Goal: Task Accomplishment & Management: Manage account settings

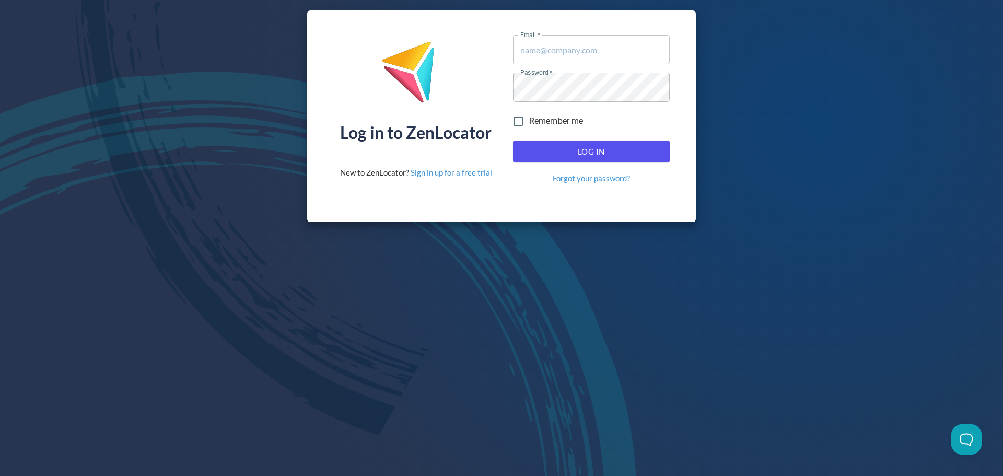
type input "[EMAIL_ADDRESS][DOMAIN_NAME]"
click at [600, 150] on span "Log In" at bounding box center [591, 152] width 134 height 14
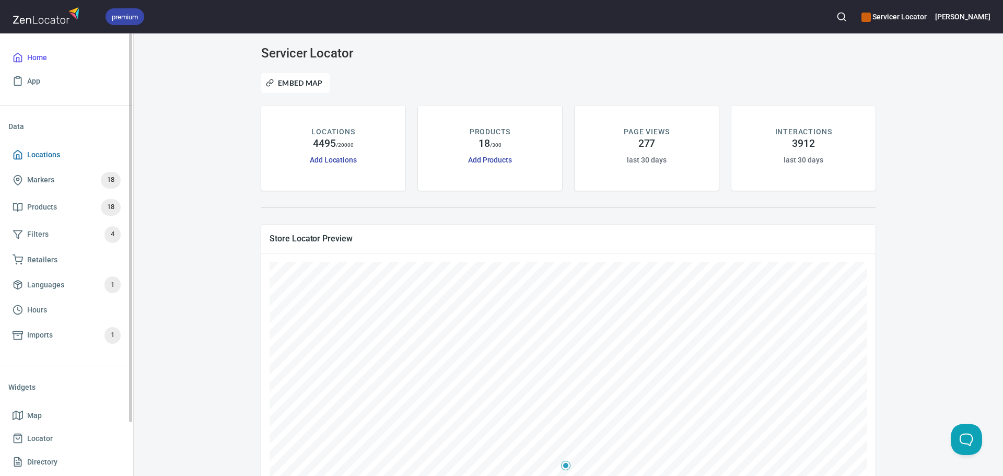
click at [63, 154] on span "Locations" at bounding box center [67, 154] width 108 height 13
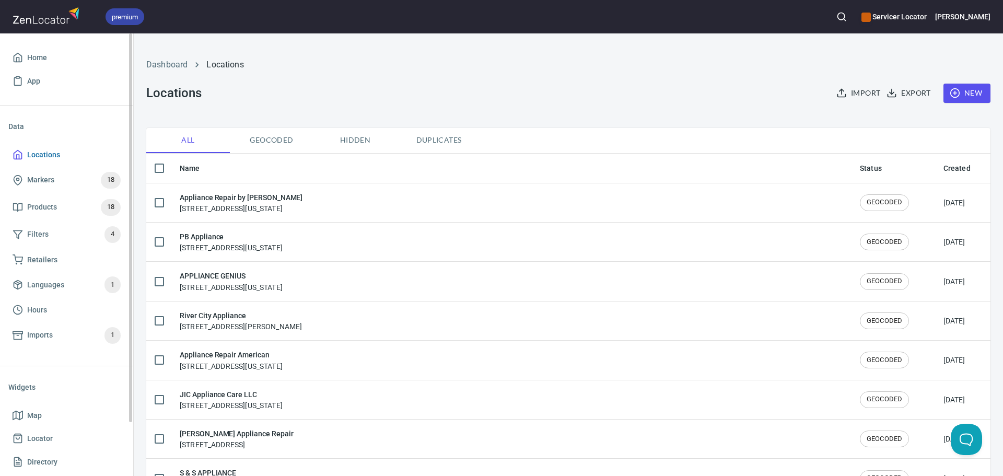
checkbox input "false"
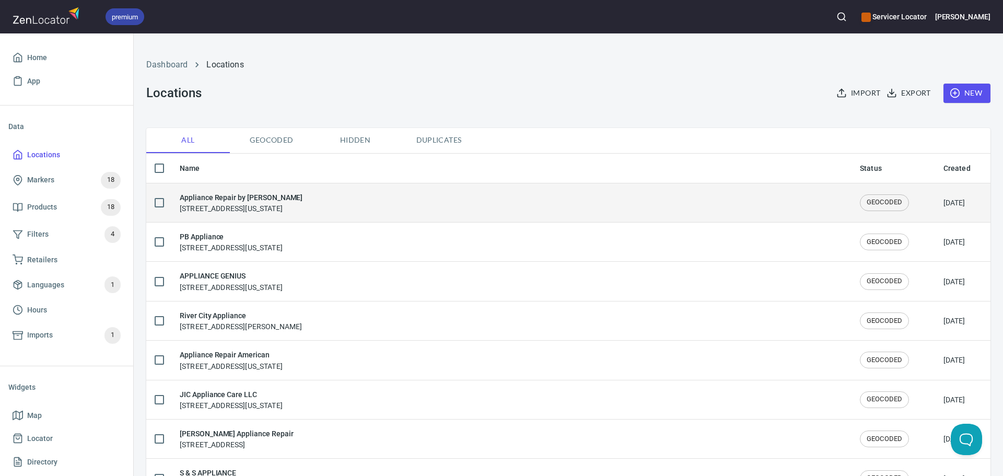
click at [295, 197] on h6 "Appliance Repair by [PERSON_NAME]" at bounding box center [241, 197] width 123 height 11
